Goal: Task Accomplishment & Management: Manage account settings

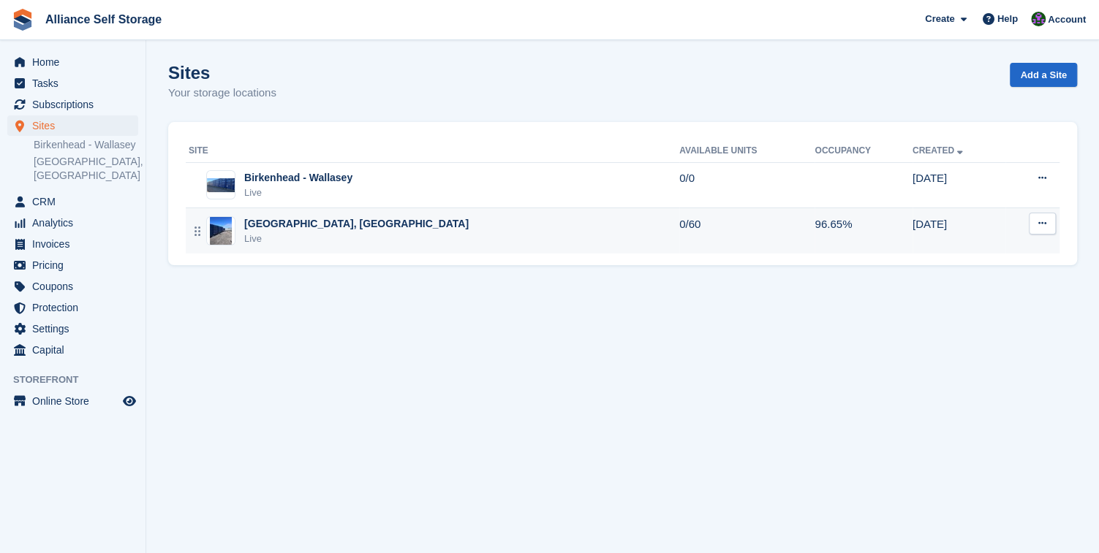
click at [534, 231] on div "Tarren Way South, Moreton, Wirral Live" at bounding box center [434, 231] width 491 height 30
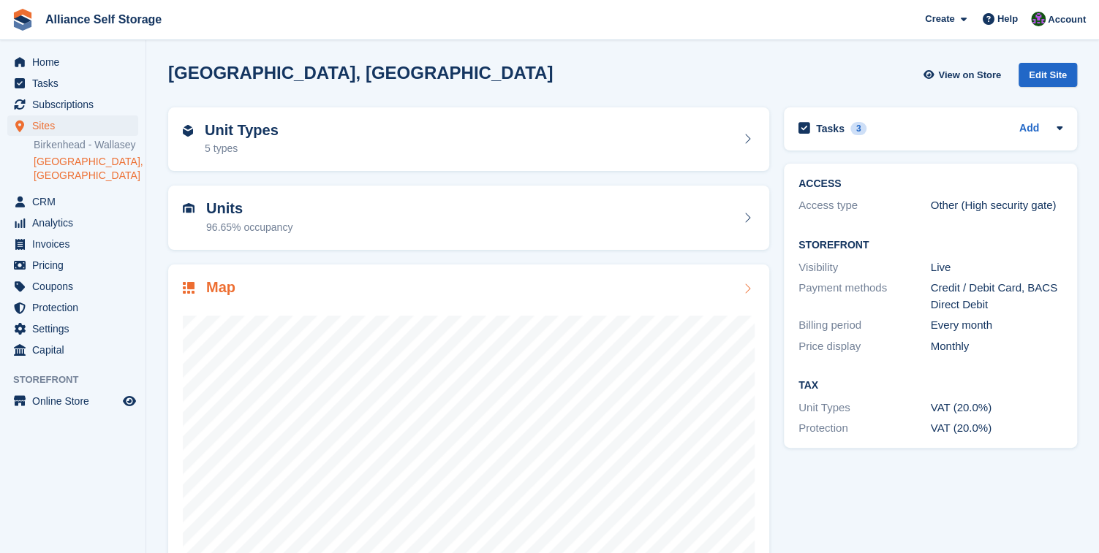
click at [567, 295] on div "Map" at bounding box center [469, 289] width 572 height 20
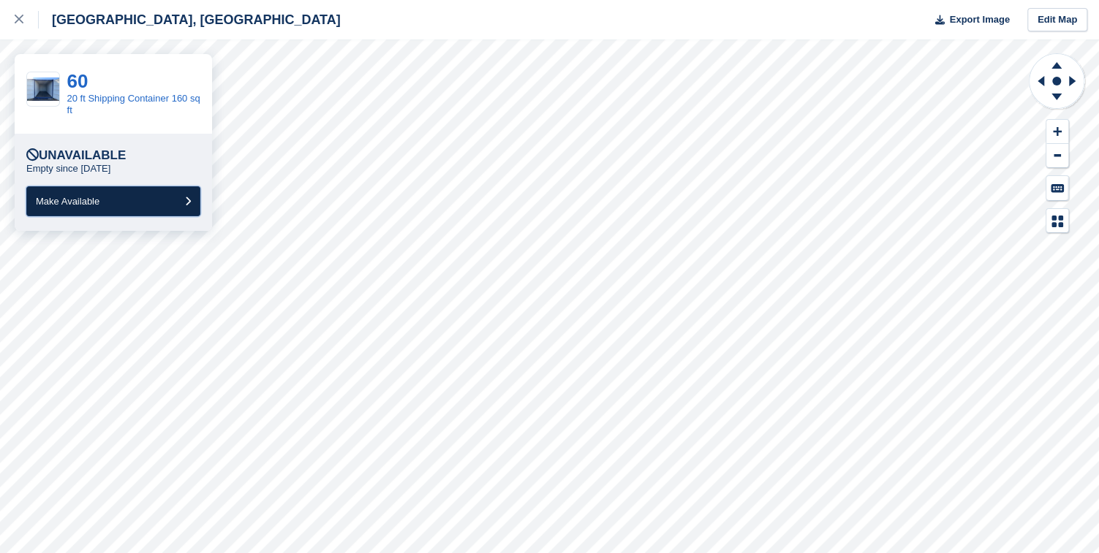
click at [90, 194] on button "Make Available" at bounding box center [113, 201] width 174 height 30
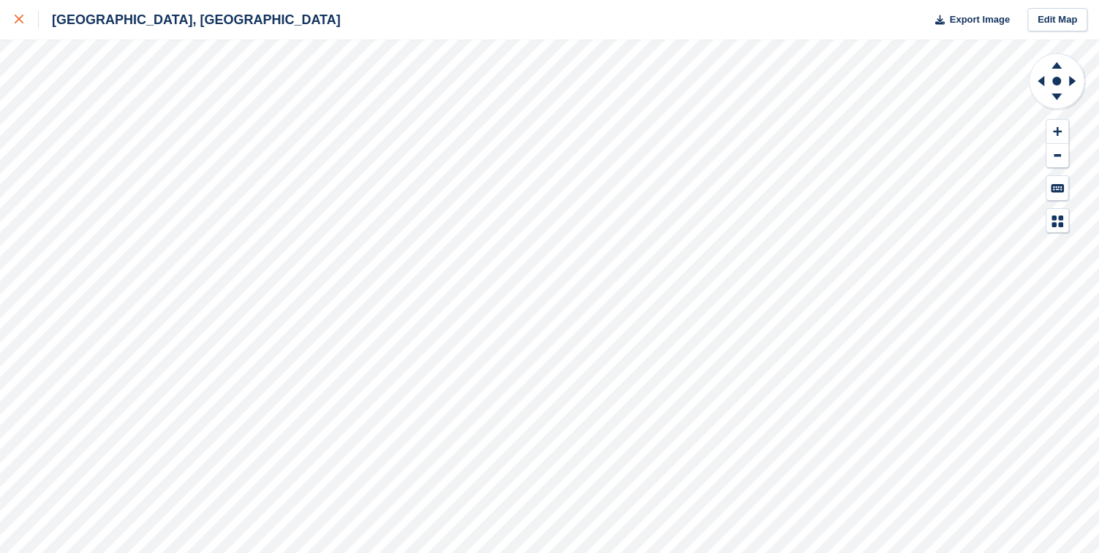
click at [19, 23] on icon at bounding box center [19, 19] width 9 height 9
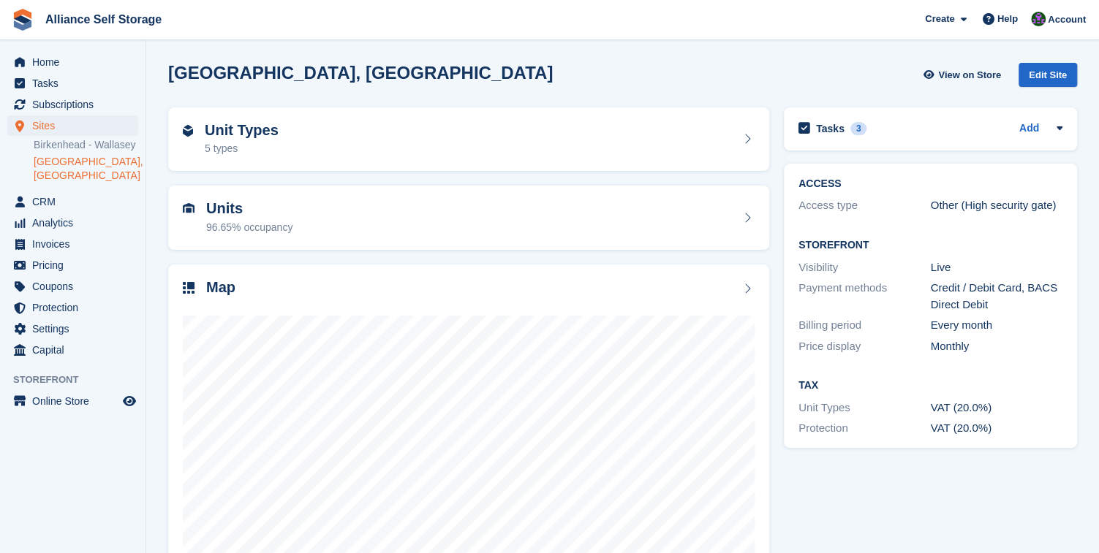
click at [290, 57] on div "Tarren Way South, Moreton, Wirral View on Store Edit Site" at bounding box center [622, 78] width 923 height 45
click at [1073, 18] on span "Account" at bounding box center [1067, 19] width 38 height 15
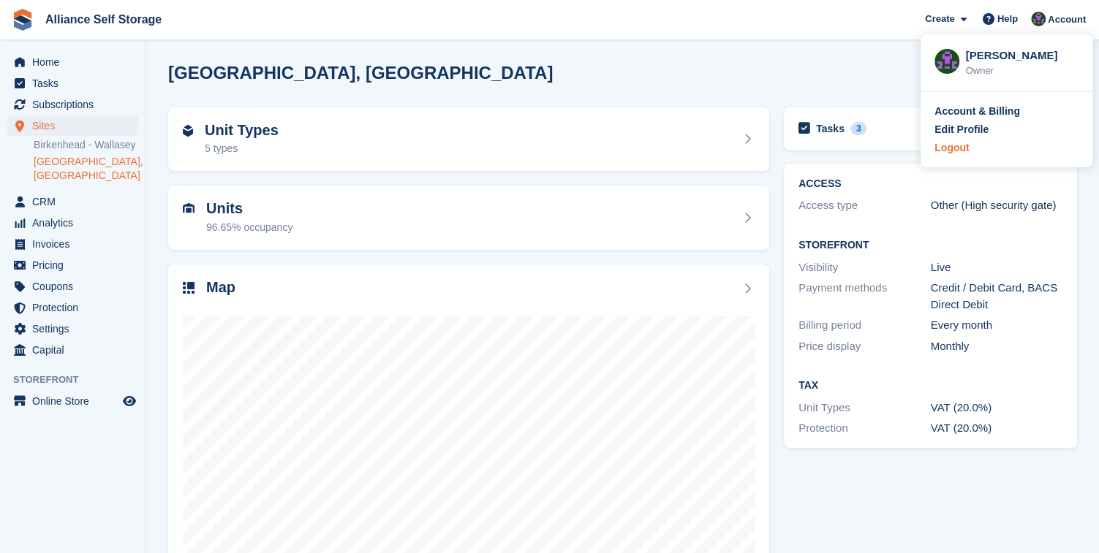
click at [954, 151] on div "Logout" at bounding box center [951, 147] width 34 height 15
